Goal: Transaction & Acquisition: Obtain resource

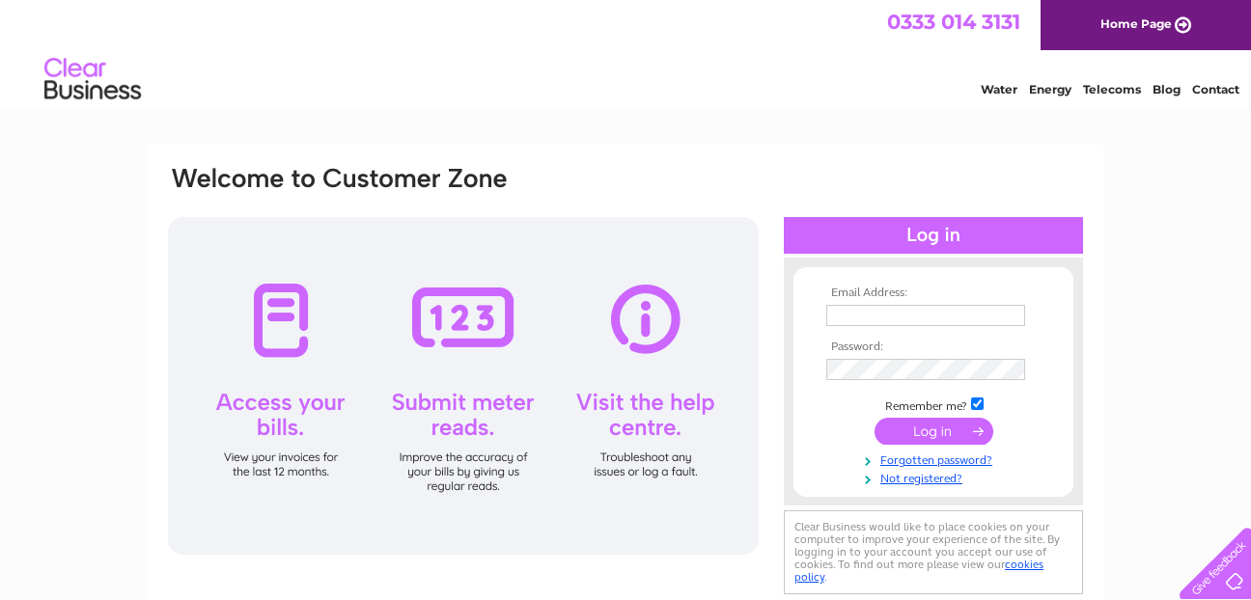
type input "danny.pettitt@gmail.com"
click at [924, 429] on input "submit" at bounding box center [934, 431] width 119 height 27
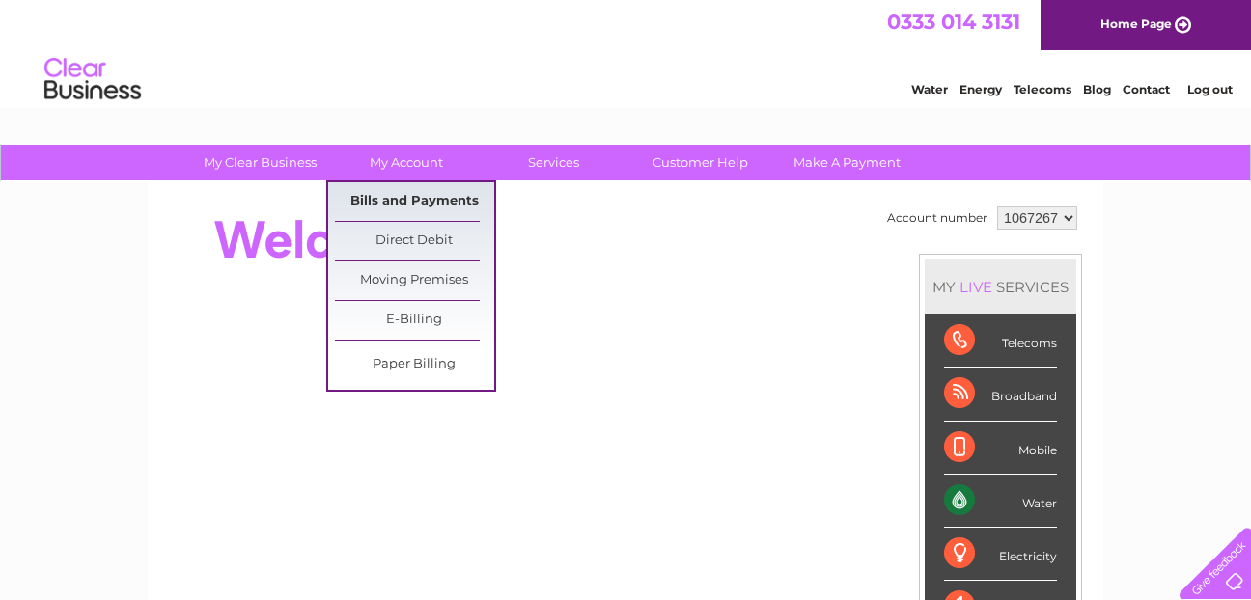
click at [415, 200] on link "Bills and Payments" at bounding box center [414, 201] width 159 height 39
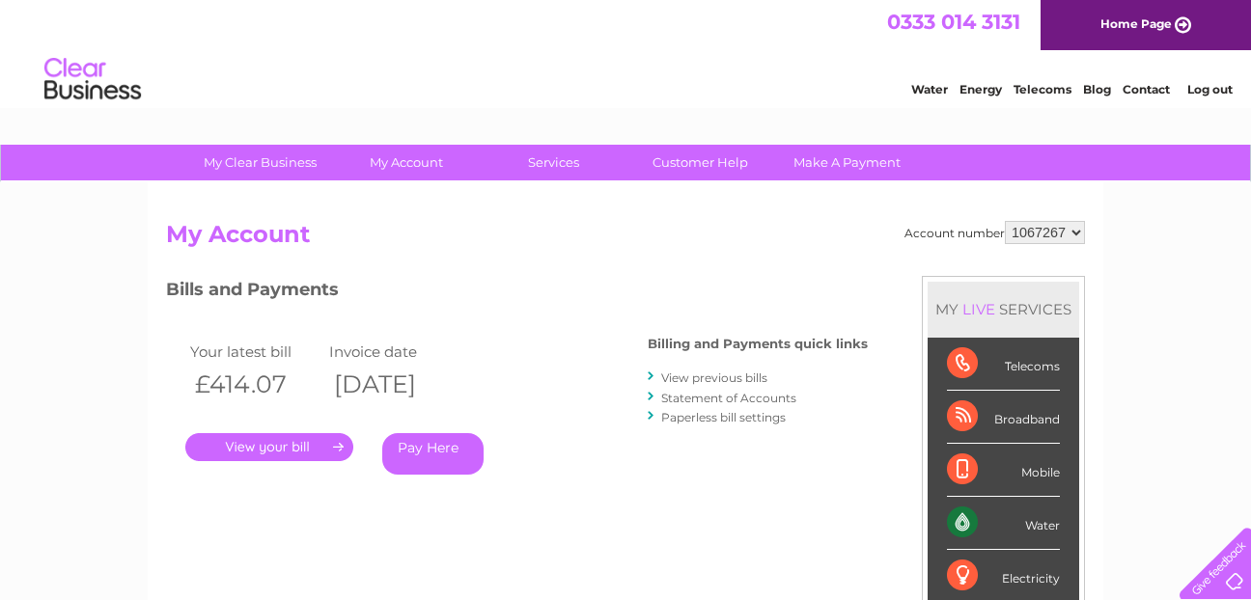
scroll to position [97, 0]
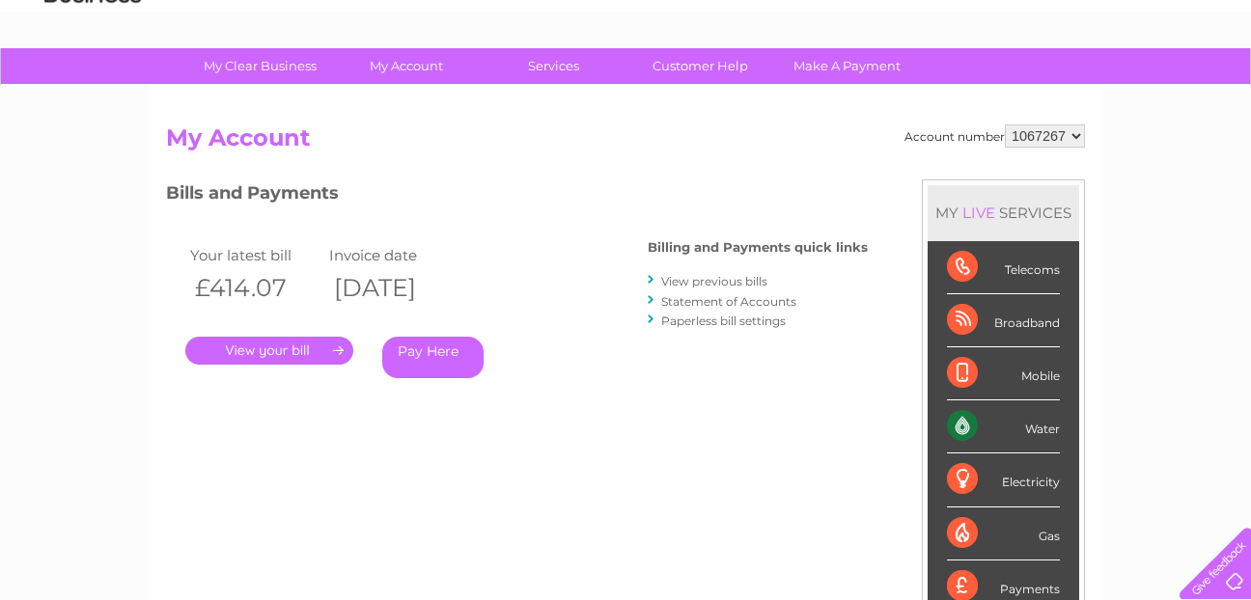
click at [277, 349] on link "." at bounding box center [269, 351] width 168 height 28
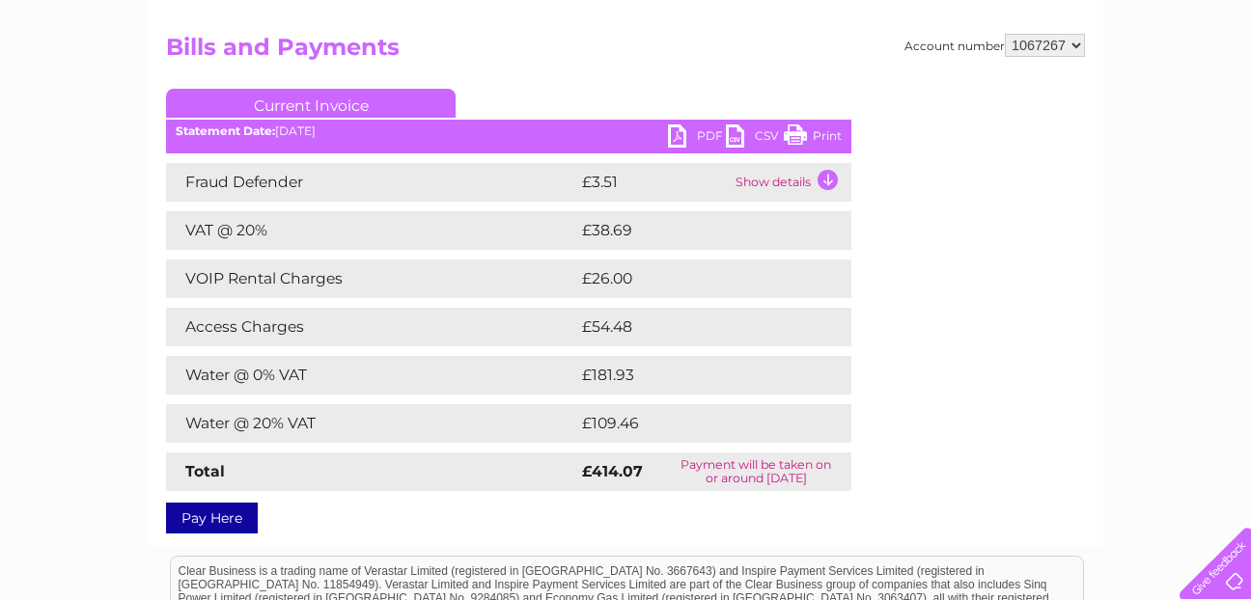
scroll to position [193, 0]
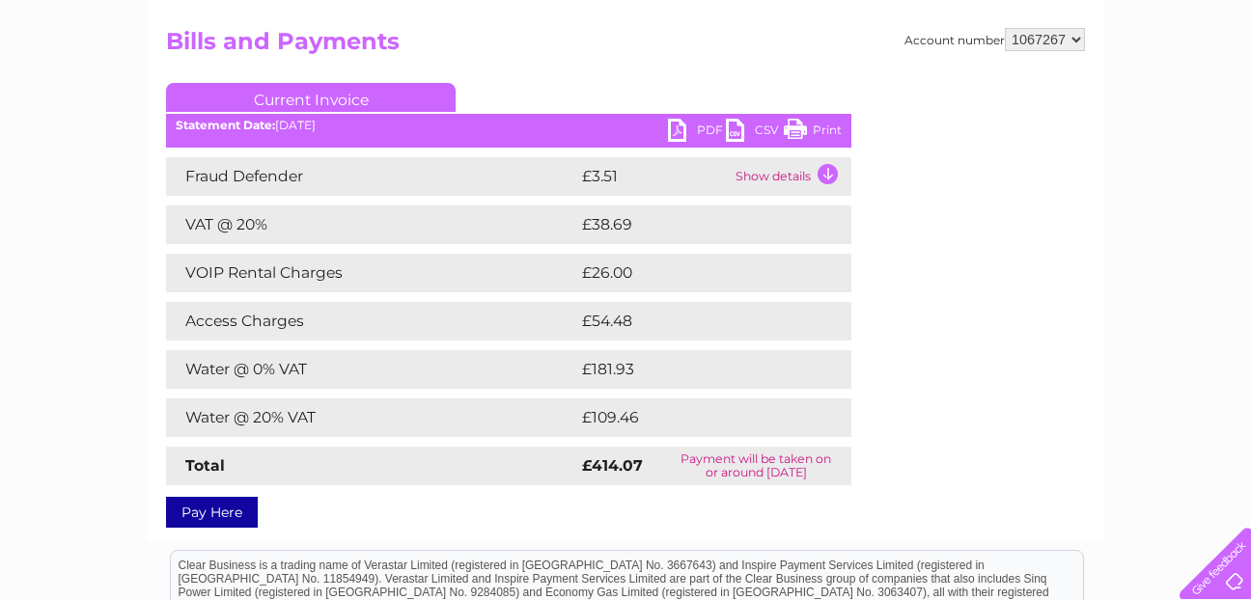
click at [676, 126] on link "PDF" at bounding box center [697, 133] width 58 height 28
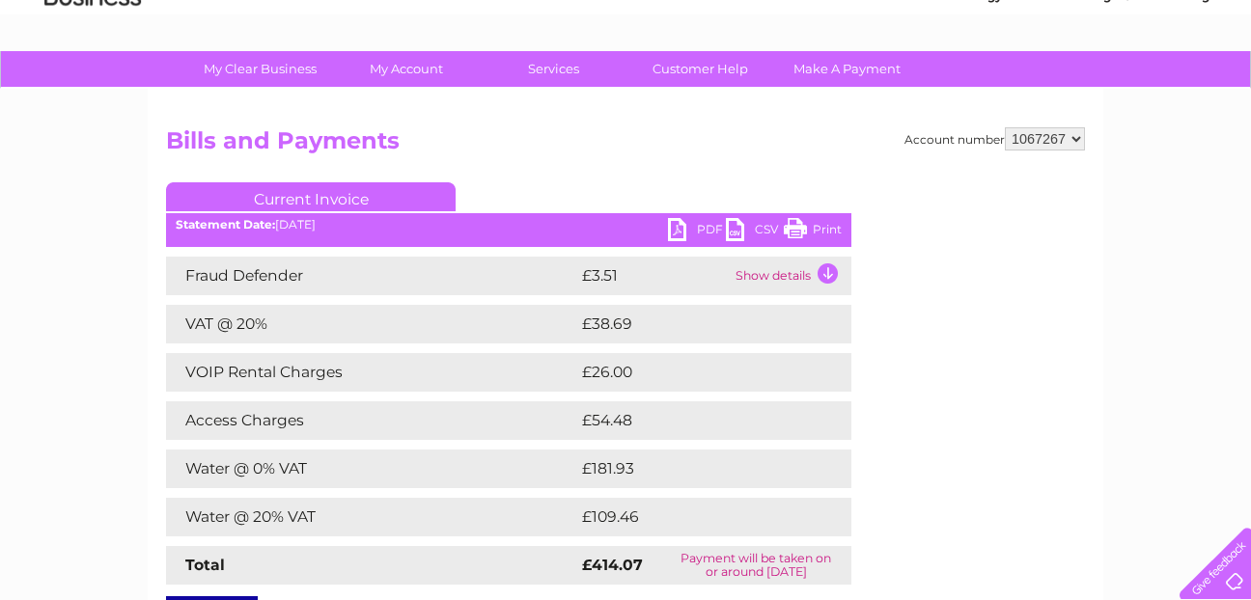
scroll to position [0, 0]
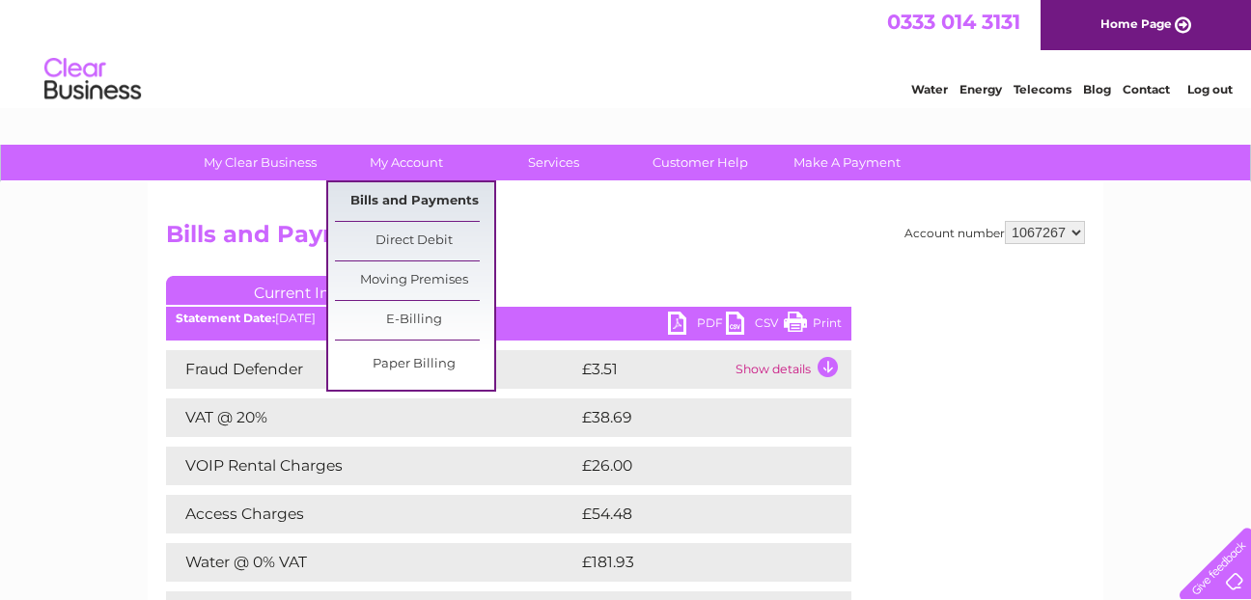
click at [409, 199] on link "Bills and Payments" at bounding box center [414, 201] width 159 height 39
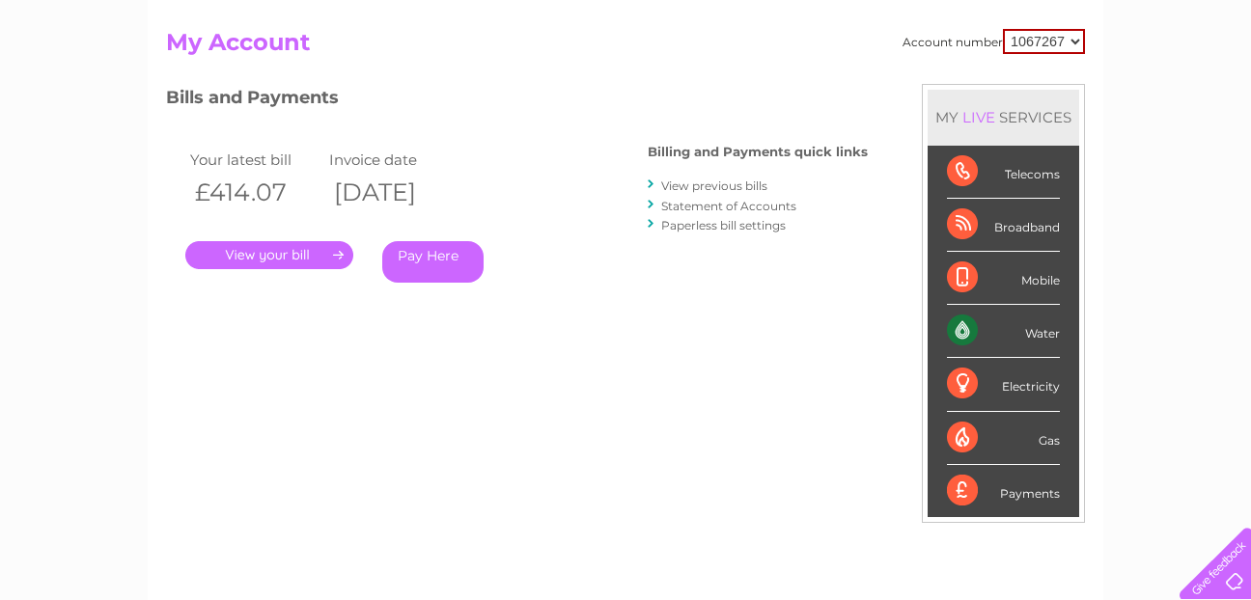
scroll to position [193, 0]
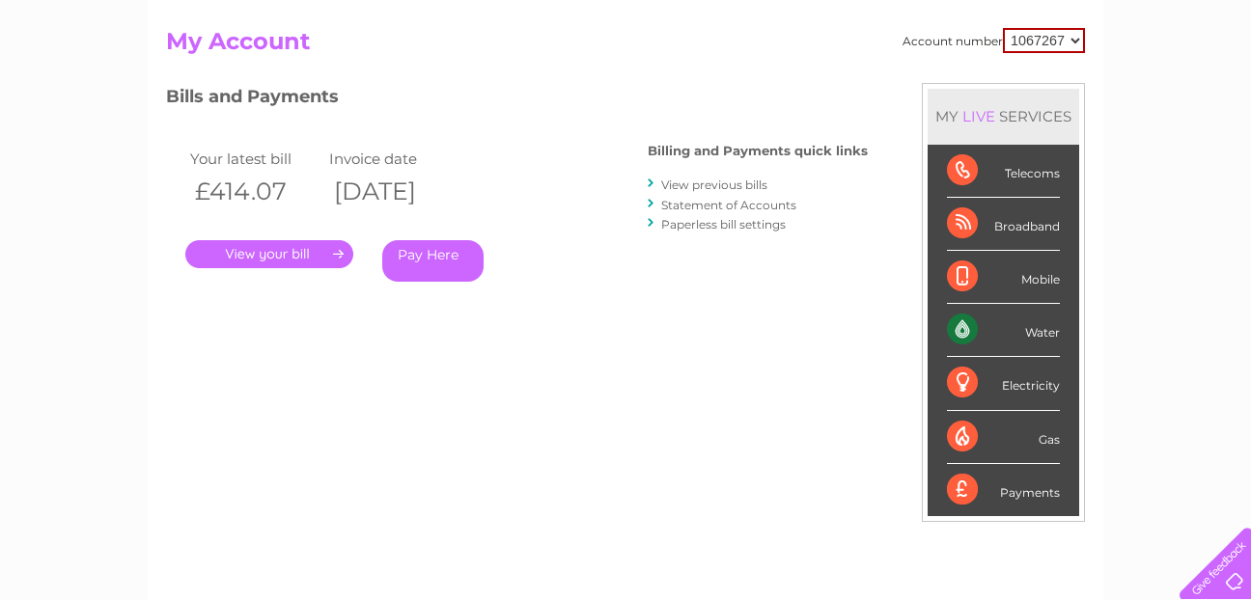
click at [712, 183] on link "View previous bills" at bounding box center [714, 185] width 106 height 14
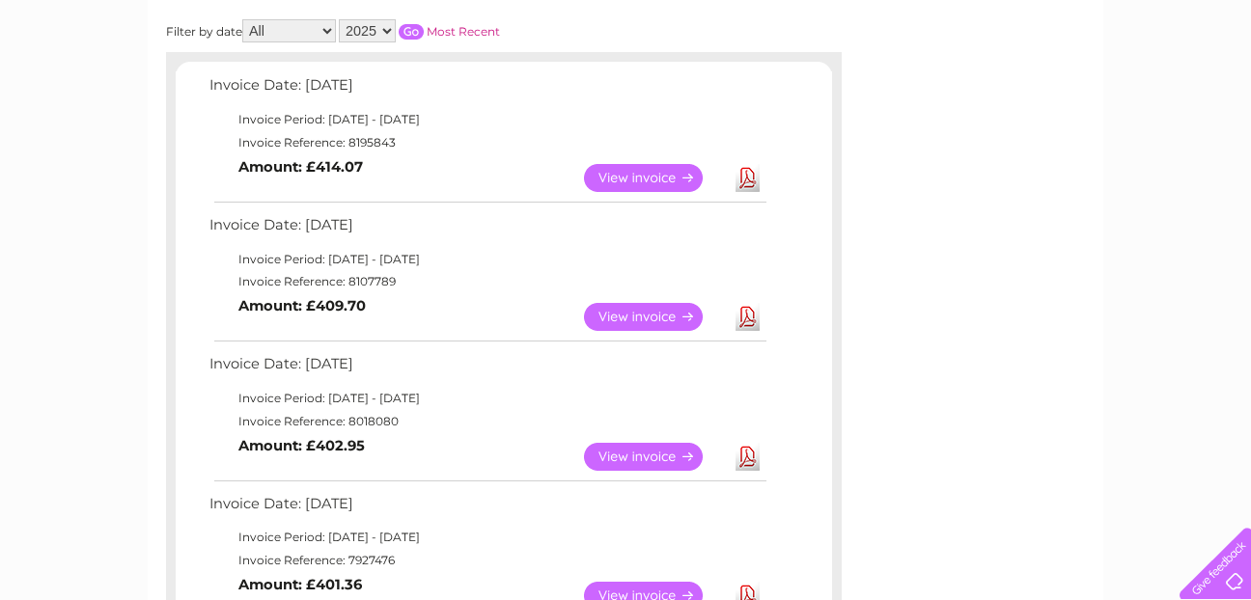
scroll to position [386, 0]
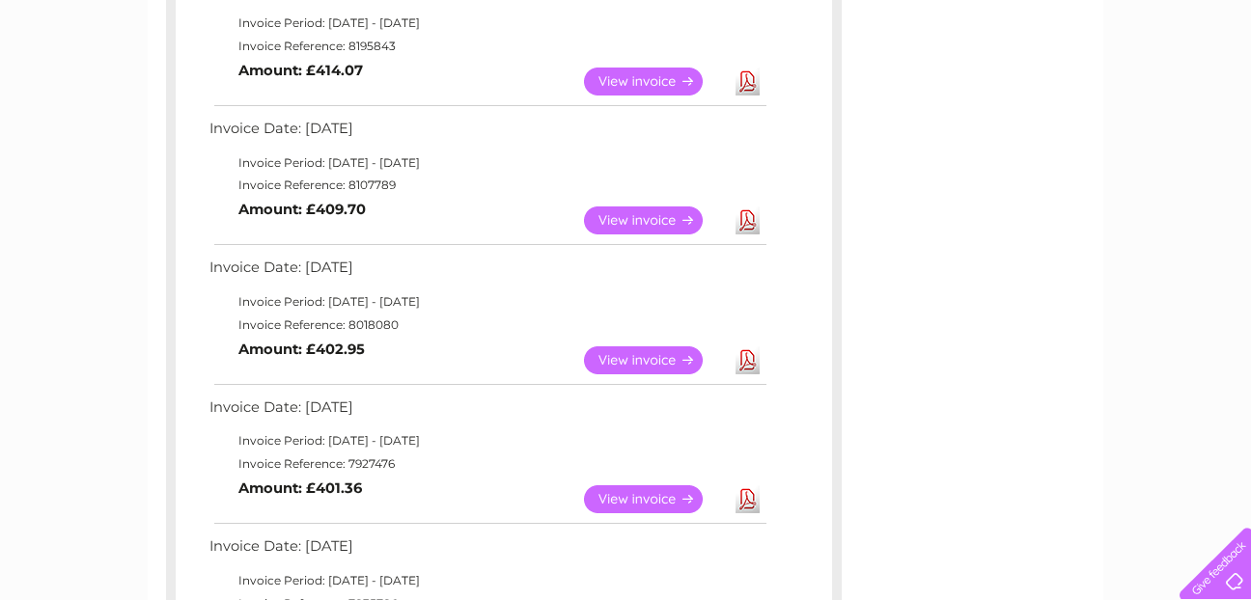
click at [746, 220] on link "Download" at bounding box center [748, 221] width 24 height 28
click at [745, 361] on link "Download" at bounding box center [748, 361] width 24 height 28
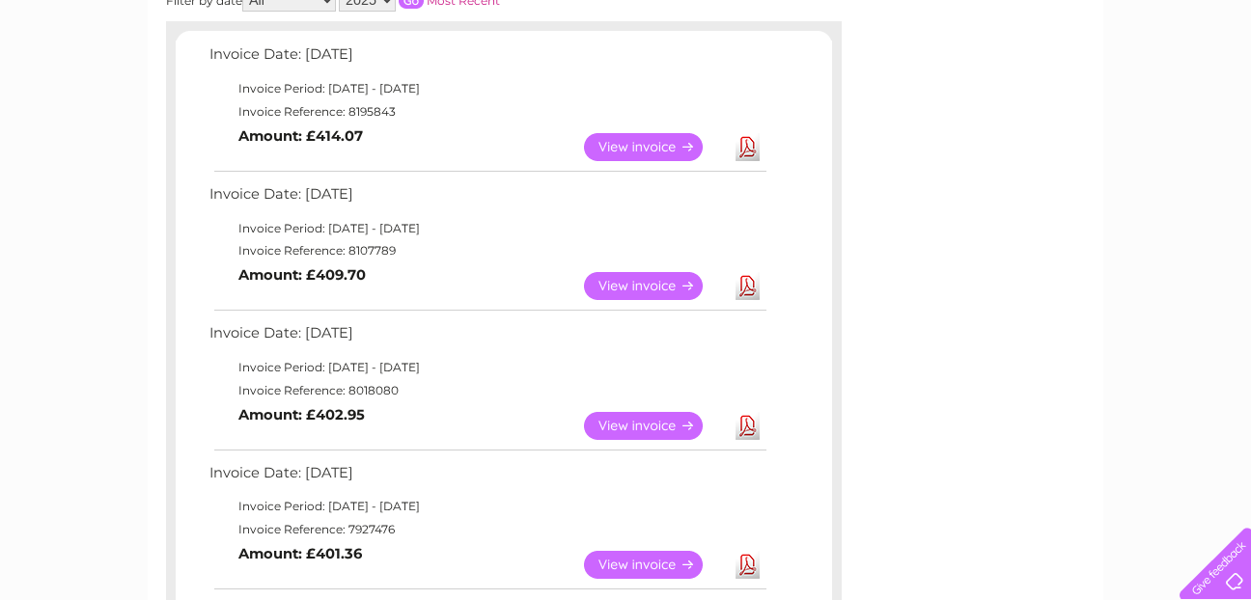
scroll to position [290, 0]
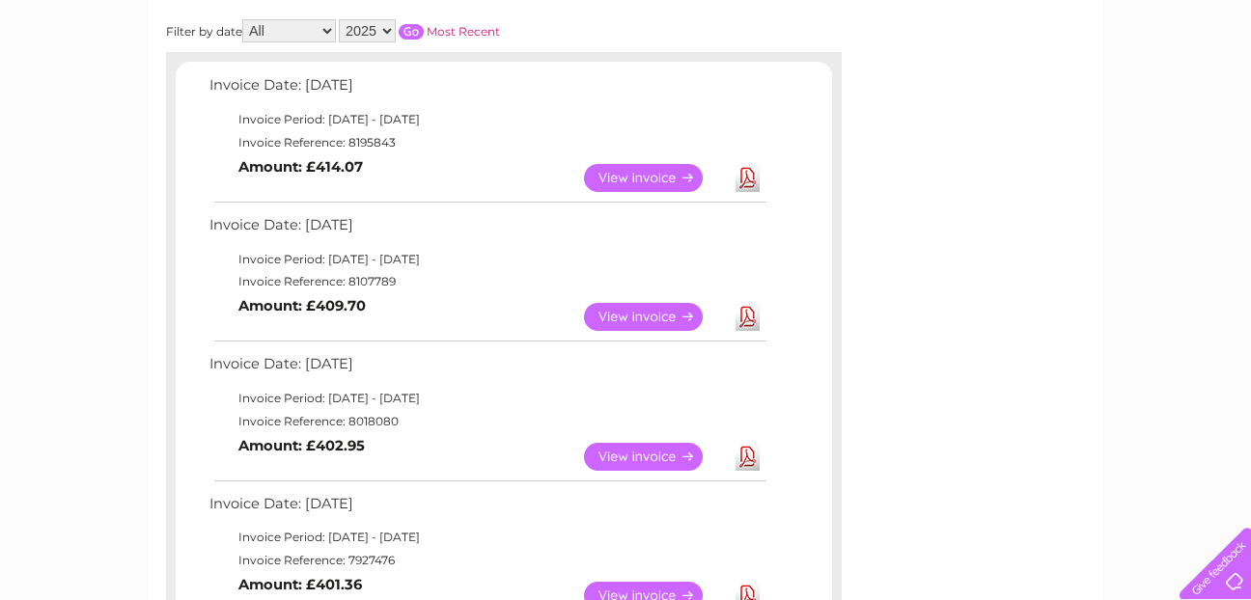
click at [744, 181] on link "Download" at bounding box center [748, 178] width 24 height 28
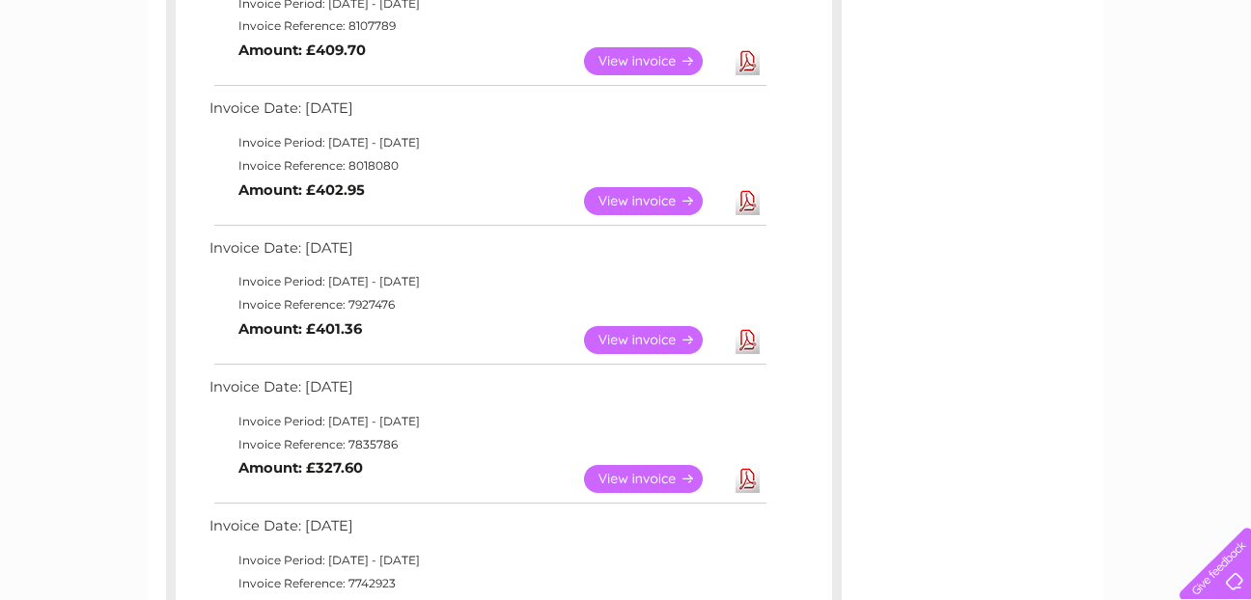
scroll to position [579, 0]
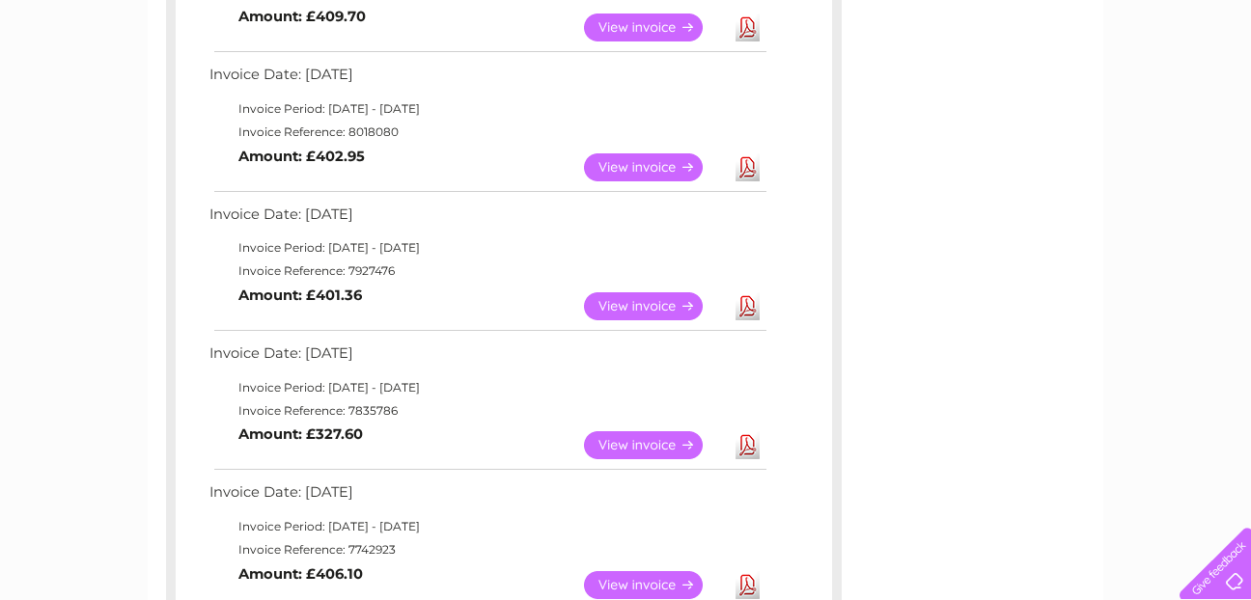
click at [747, 304] on link "Download" at bounding box center [748, 306] width 24 height 28
click at [749, 445] on link "Download" at bounding box center [748, 446] width 24 height 28
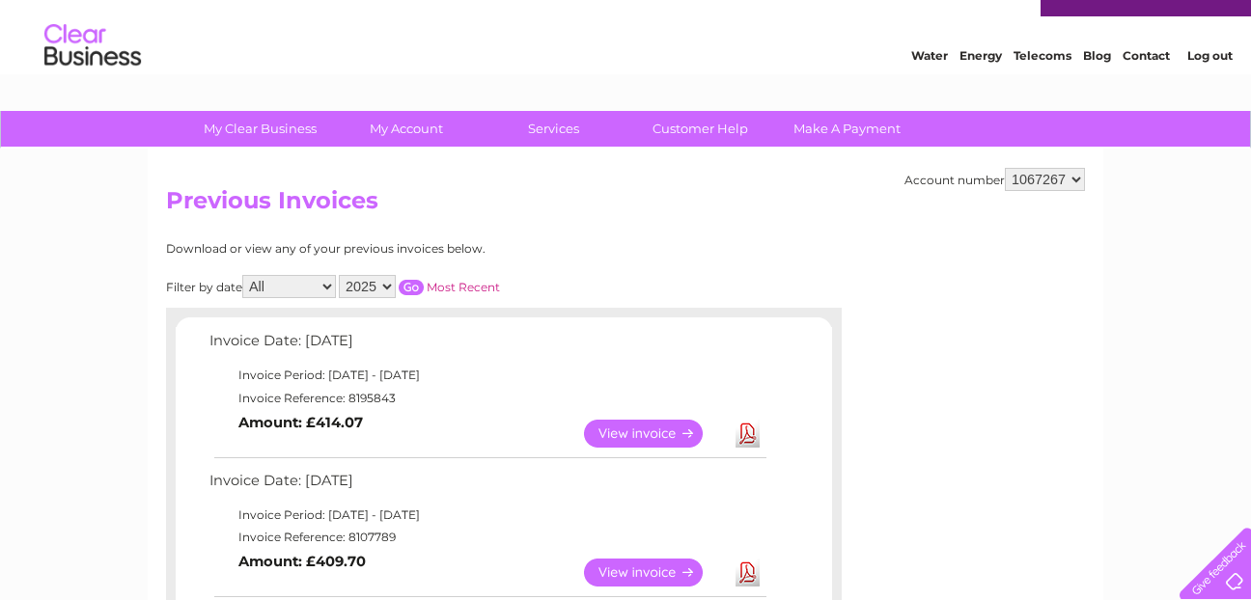
scroll to position [0, 0]
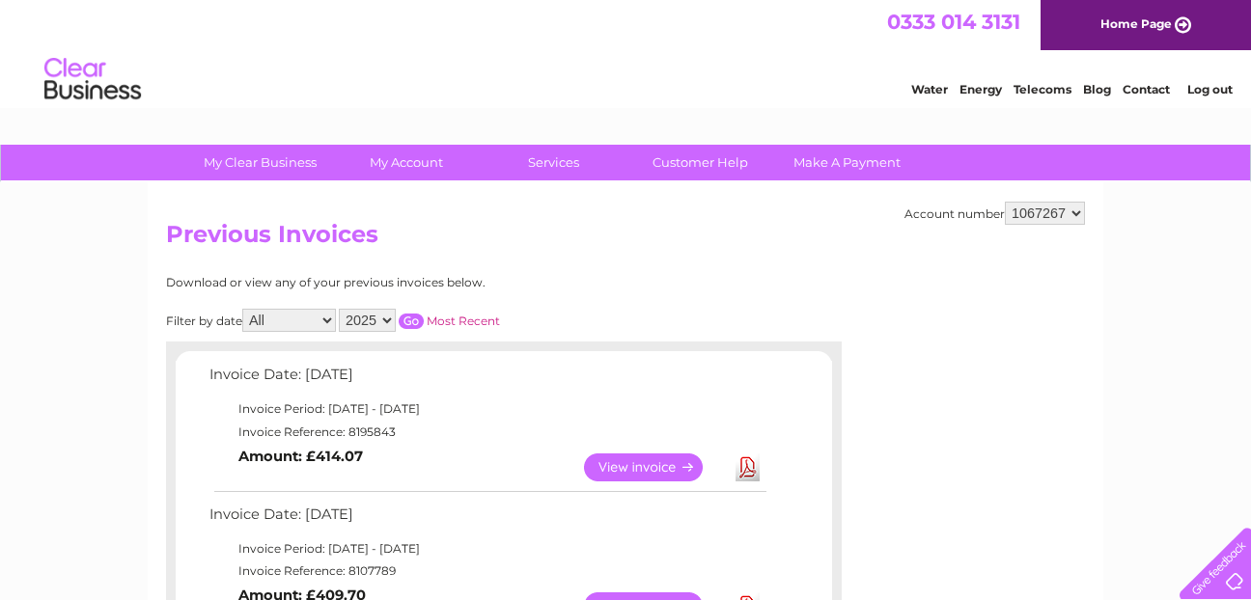
click at [1222, 86] on link "Log out" at bounding box center [1209, 89] width 45 height 14
